Goal: Navigation & Orientation: Go to known website

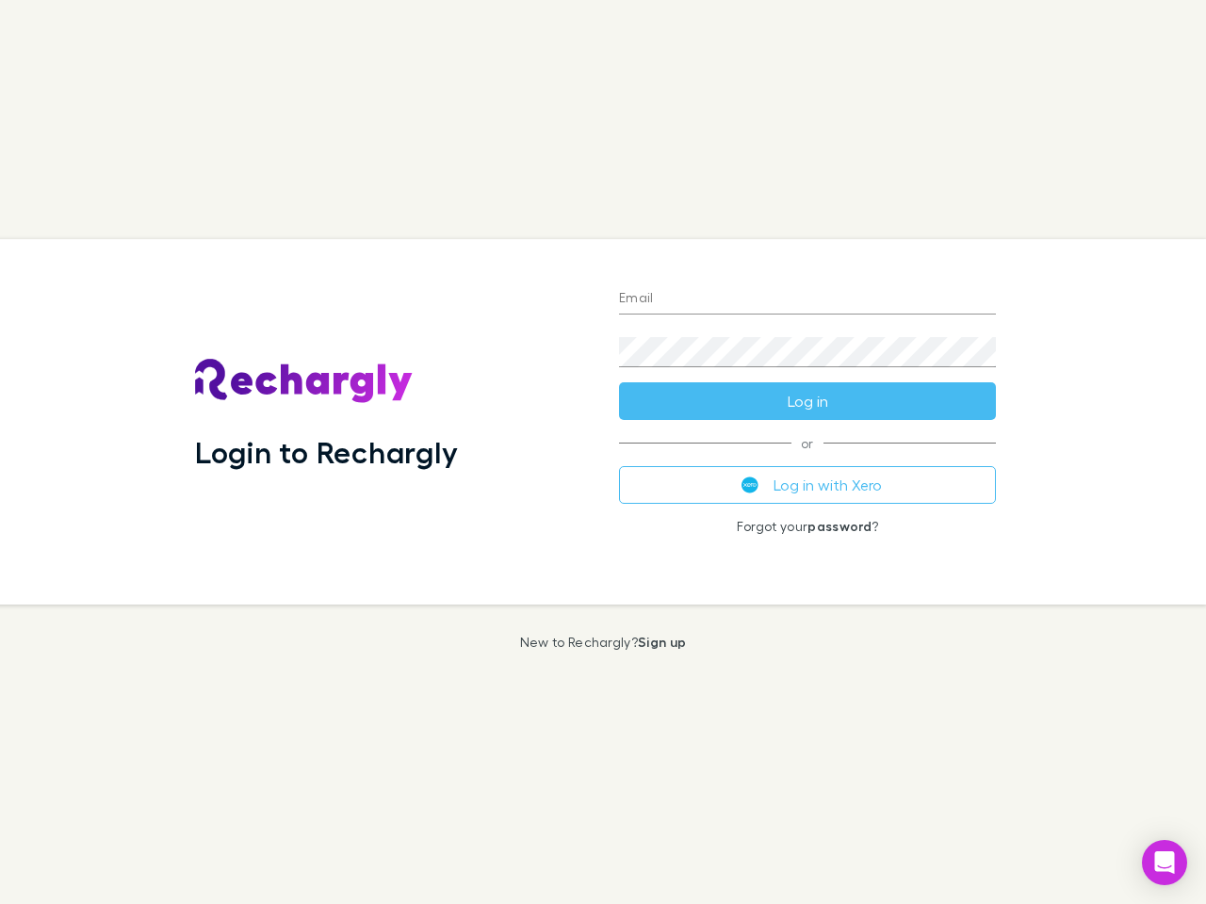
click at [603, 452] on div "Login to Rechargly" at bounding box center [392, 421] width 424 height 365
click at [807, 300] on input "Email" at bounding box center [807, 299] width 377 height 30
click at [807, 401] on button "Log in" at bounding box center [807, 401] width 377 height 38
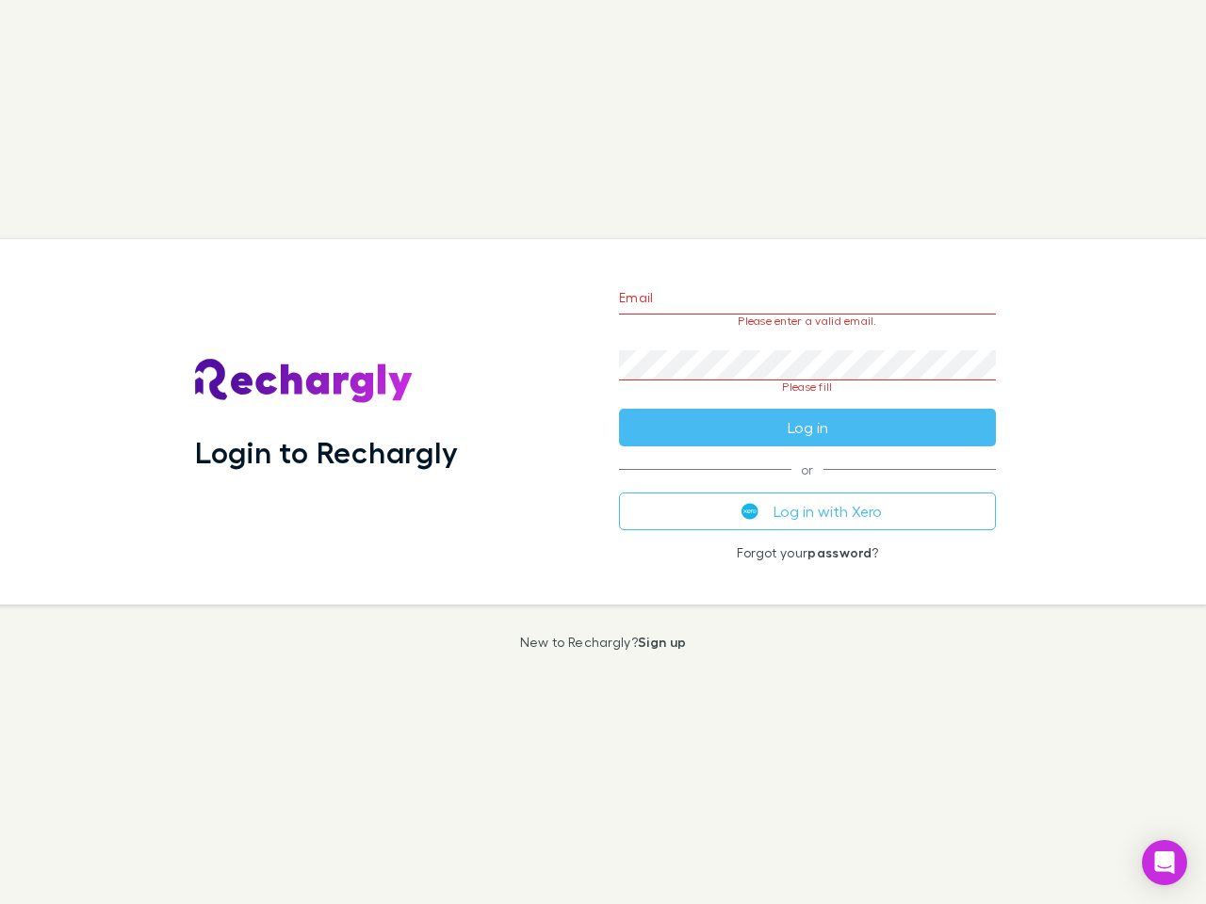
click at [807, 485] on div "Email Please enter a valid email. Password Please fill Log in or Log in with Xe…" at bounding box center [807, 421] width 407 height 365
click at [1164, 863] on icon "Open Intercom Messenger" at bounding box center [1165, 863] width 20 height 23
